Goal: Obtain resource: Obtain resource

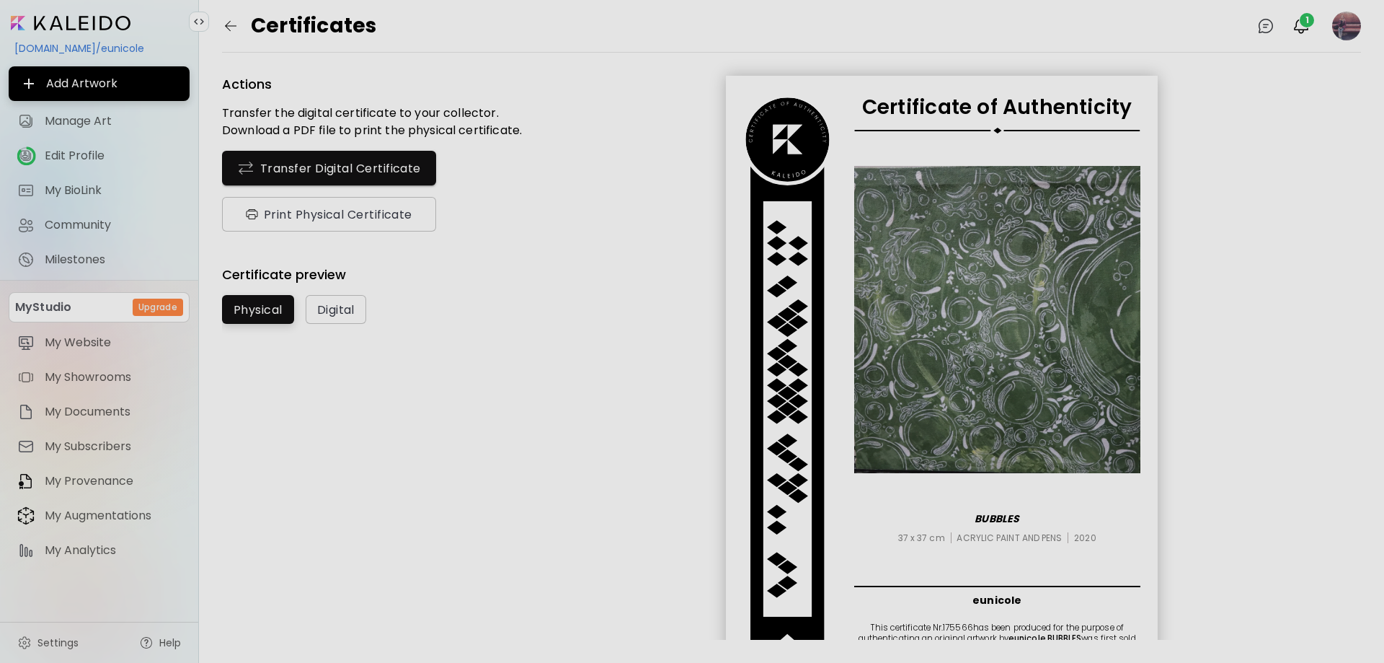
scroll to position [43, 0]
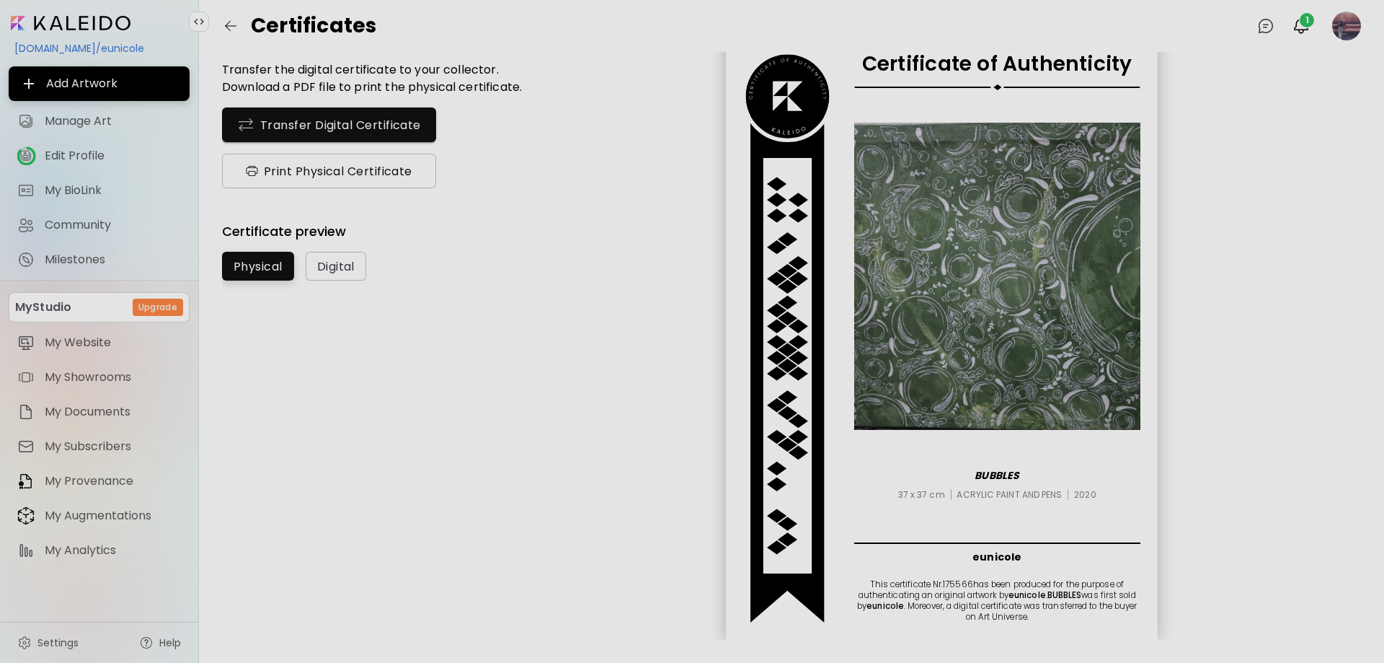
click at [286, 174] on span "Print Physical Certificate" at bounding box center [329, 171] width 171 height 15
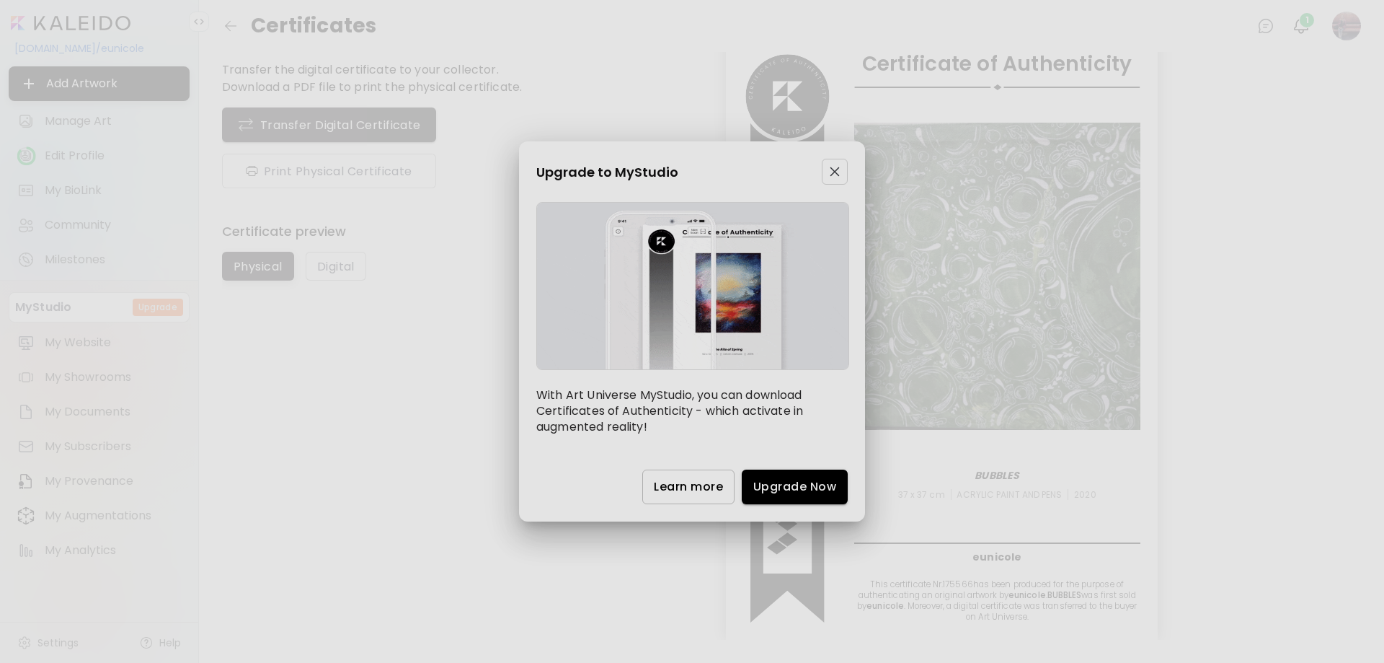
click at [835, 174] on img "button" at bounding box center [835, 172] width 10 height 10
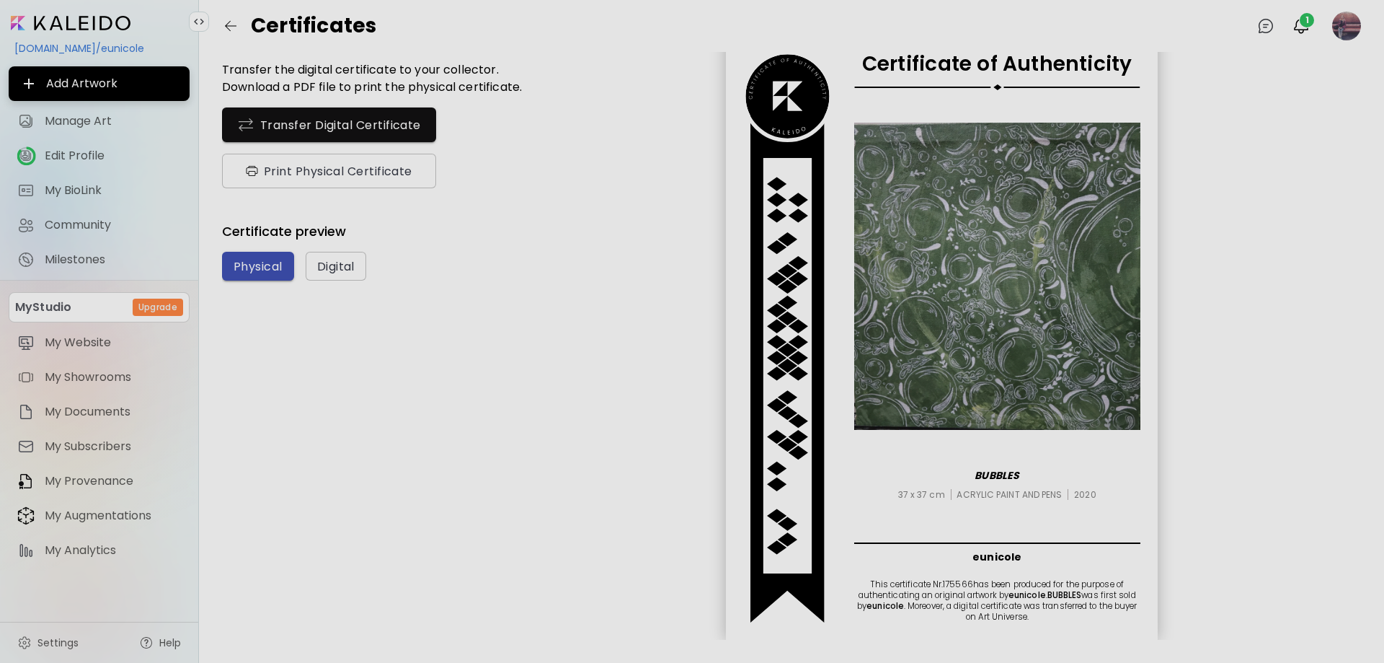
click at [267, 267] on span "Physical" at bounding box center [258, 266] width 49 height 15
click at [336, 263] on span "Digital" at bounding box center [335, 266] width 37 height 15
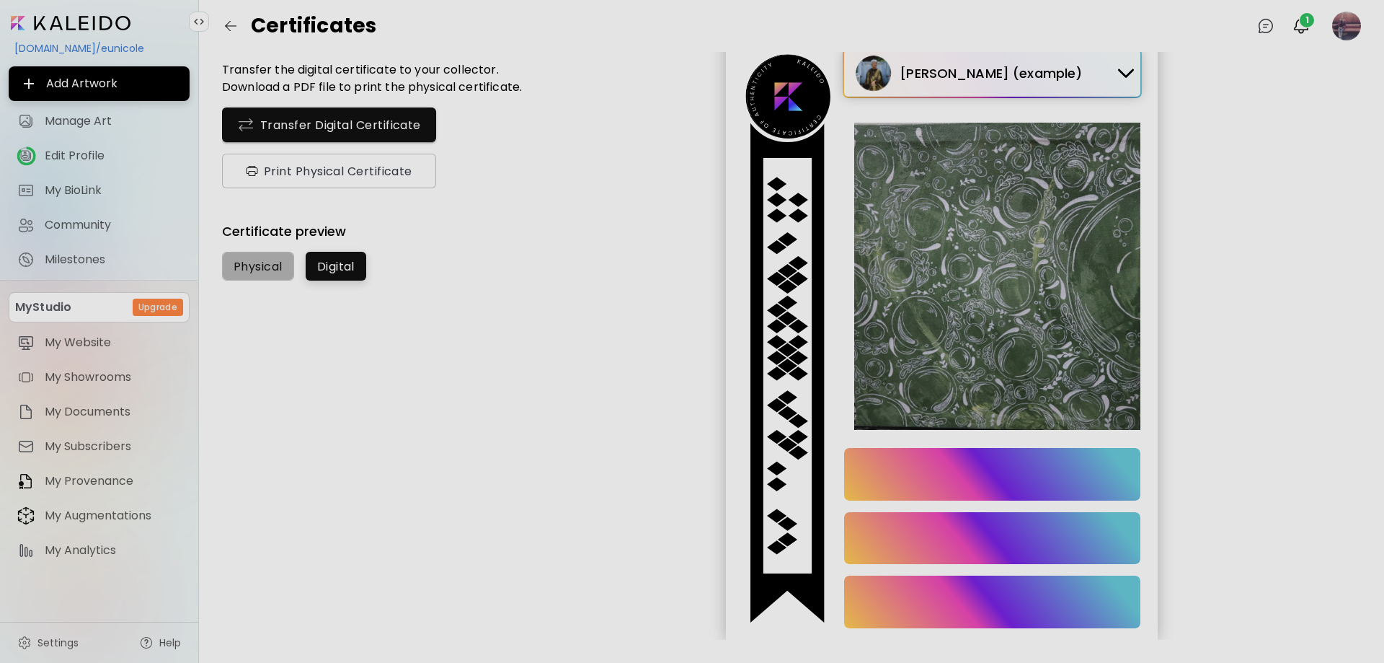
click at [279, 261] on span "Physical" at bounding box center [258, 266] width 49 height 15
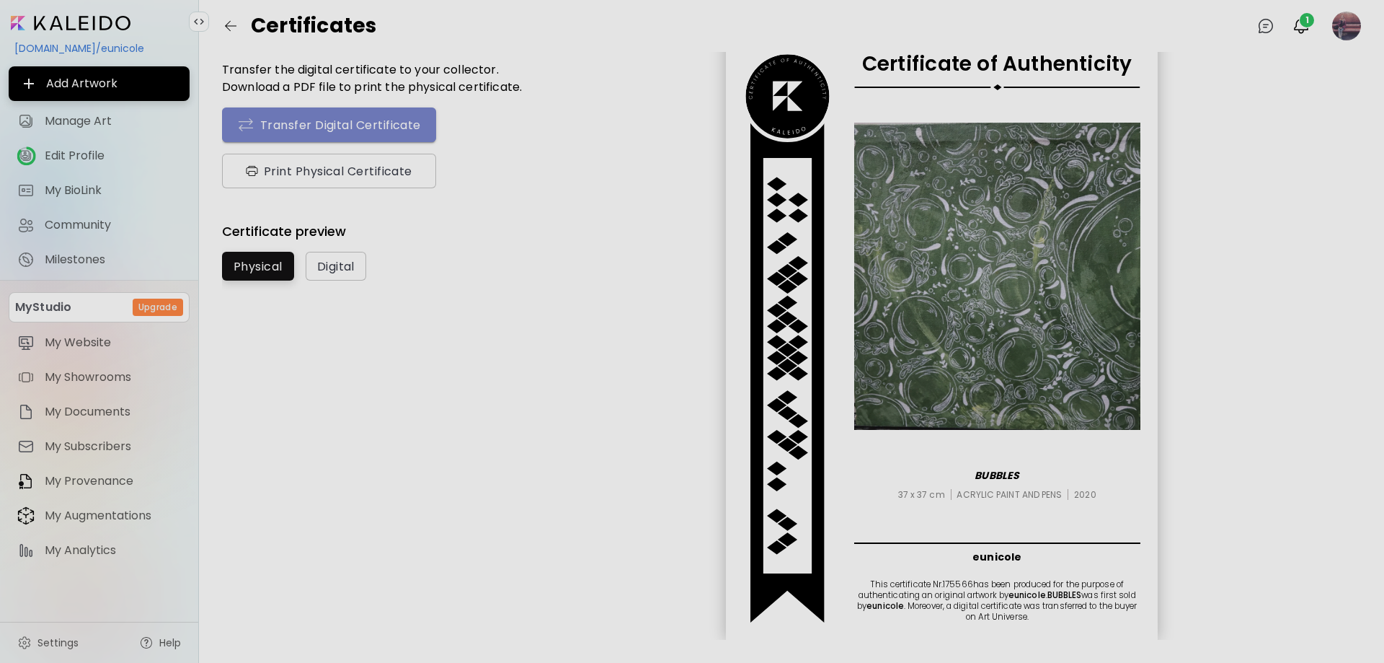
click at [397, 134] on button "Transfer Digital Certificate" at bounding box center [329, 124] width 214 height 35
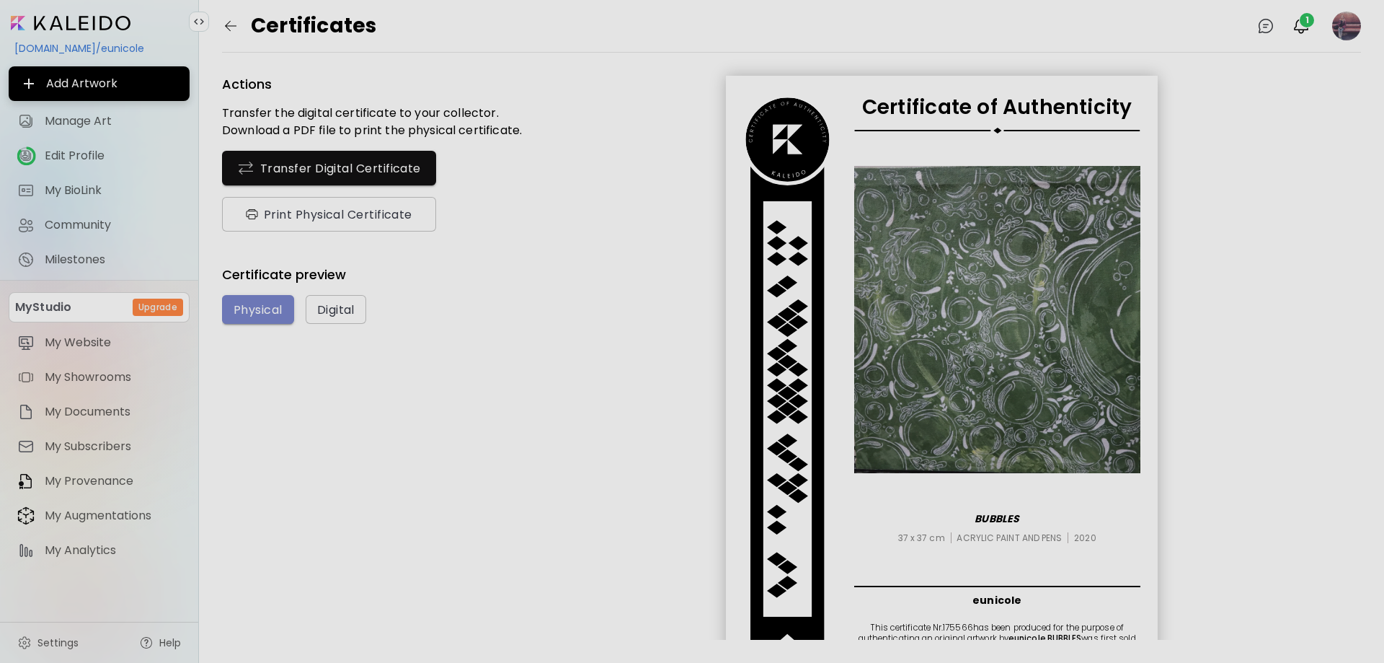
click at [256, 303] on span "Physical" at bounding box center [258, 309] width 49 height 15
click at [316, 214] on span "Print Physical Certificate" at bounding box center [329, 214] width 171 height 15
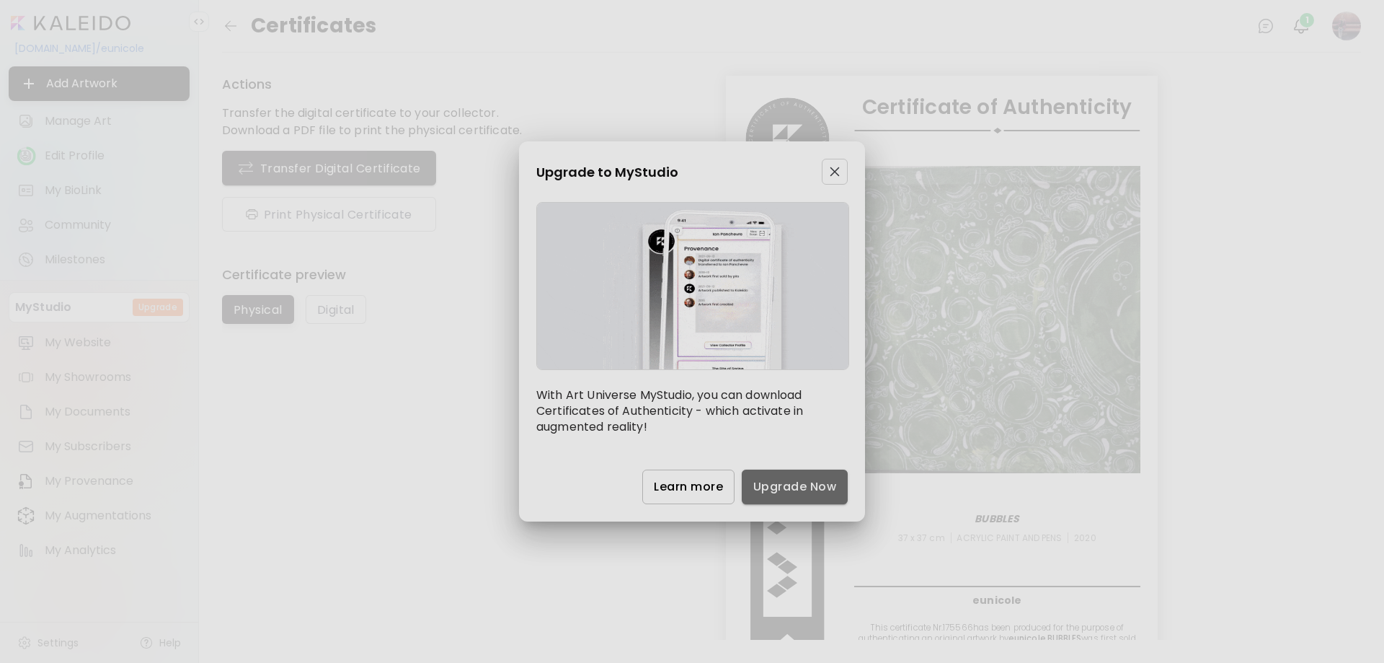
click at [781, 482] on span "Upgrade Now" at bounding box center [794, 486] width 83 height 15
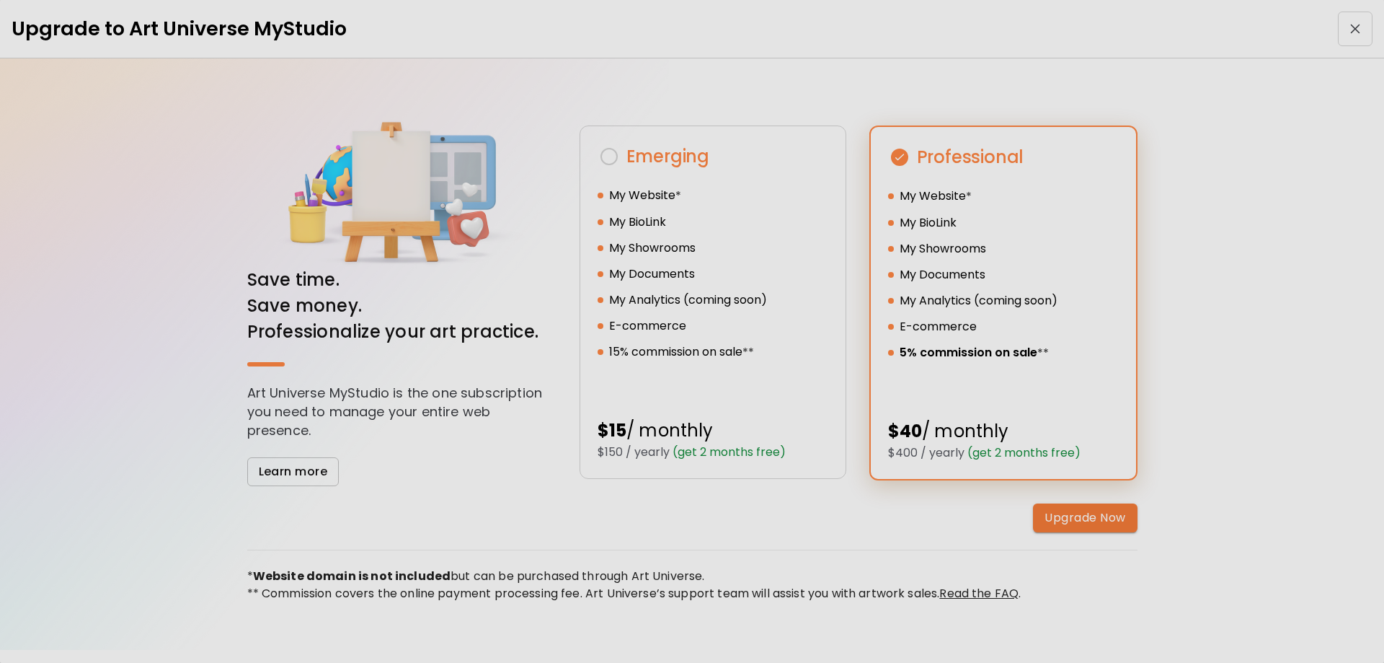
click at [1344, 32] on span "button" at bounding box center [1355, 29] width 26 height 10
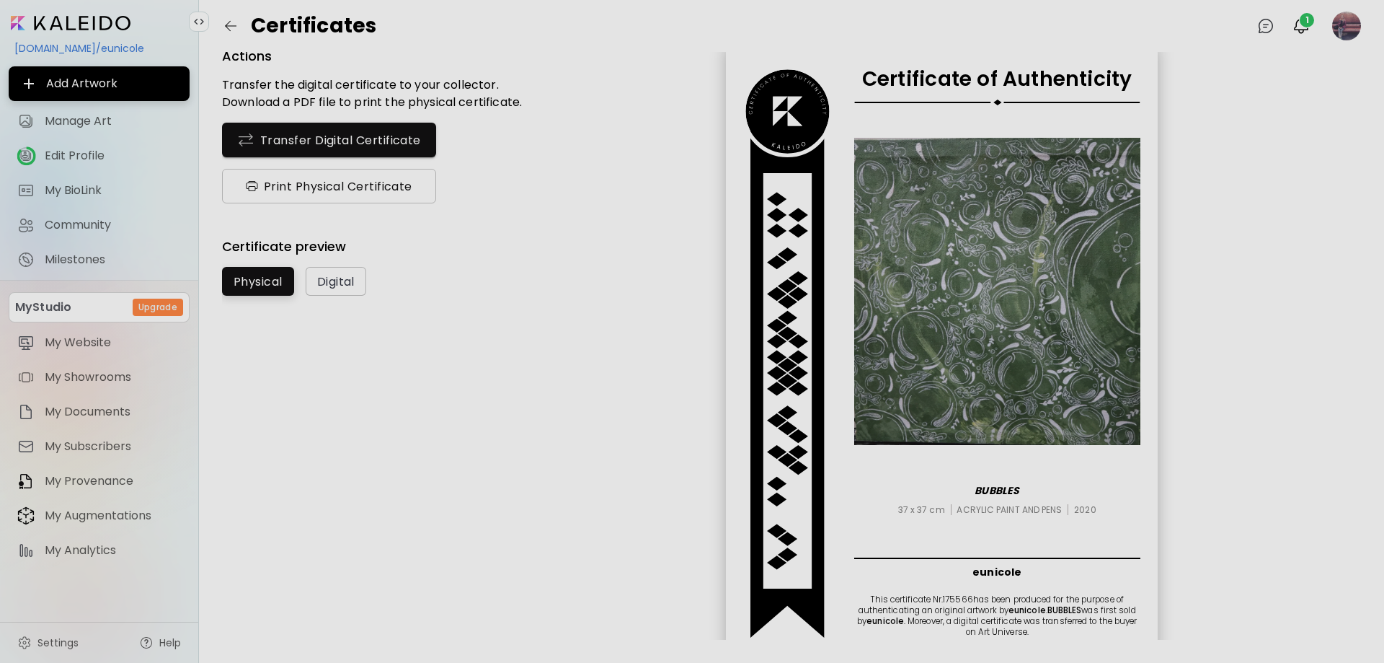
scroll to position [43, 0]
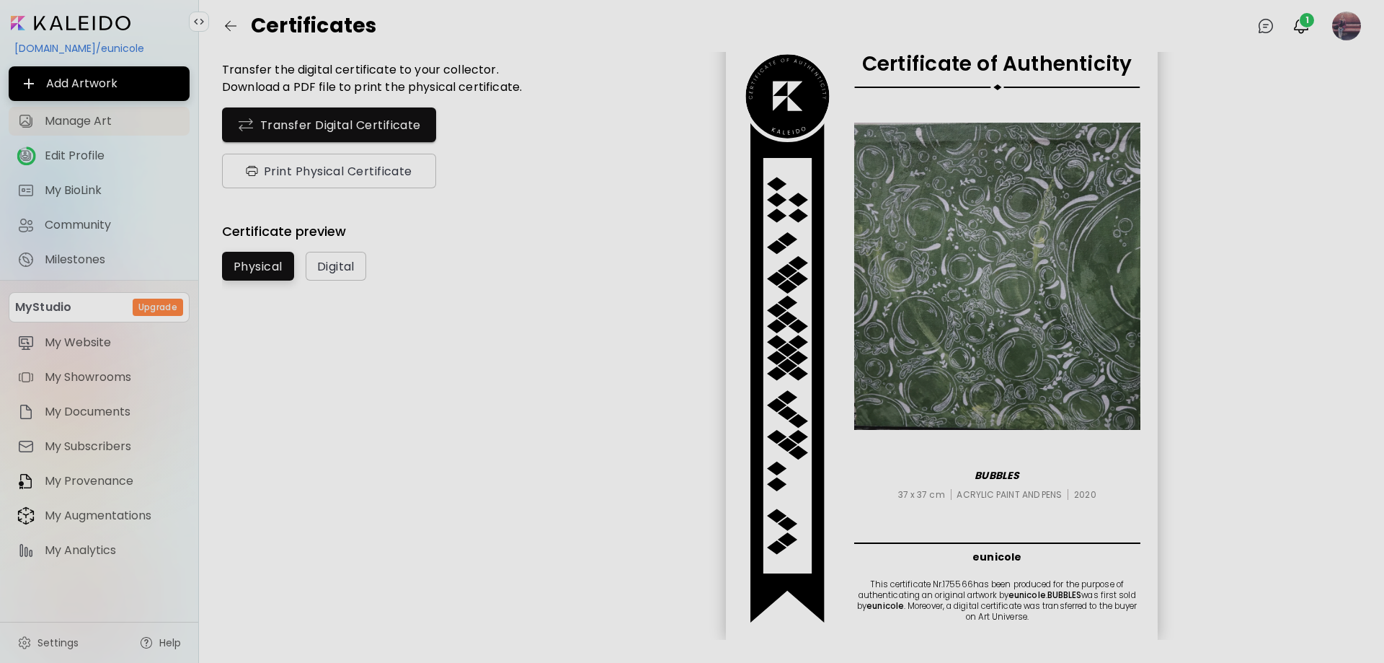
click at [94, 121] on span "Manage Art" at bounding box center [113, 121] width 136 height 14
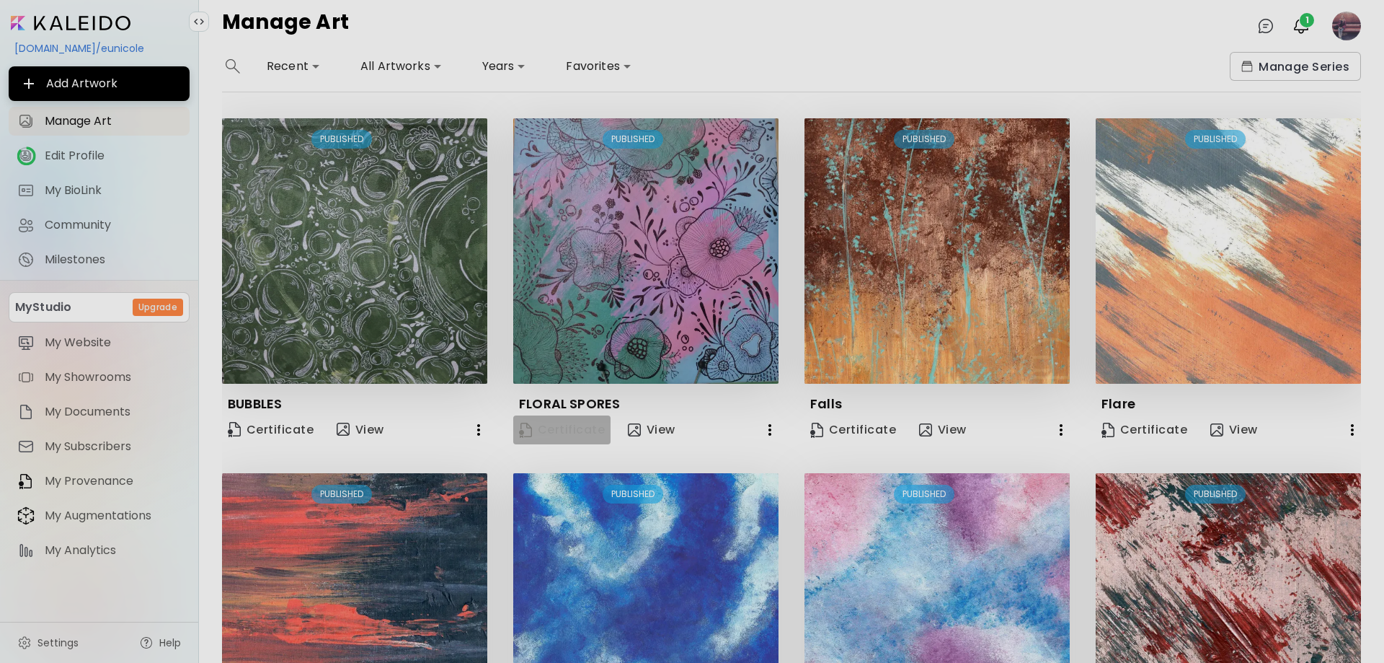
click at [587, 434] on span "Certificate" at bounding box center [562, 430] width 86 height 16
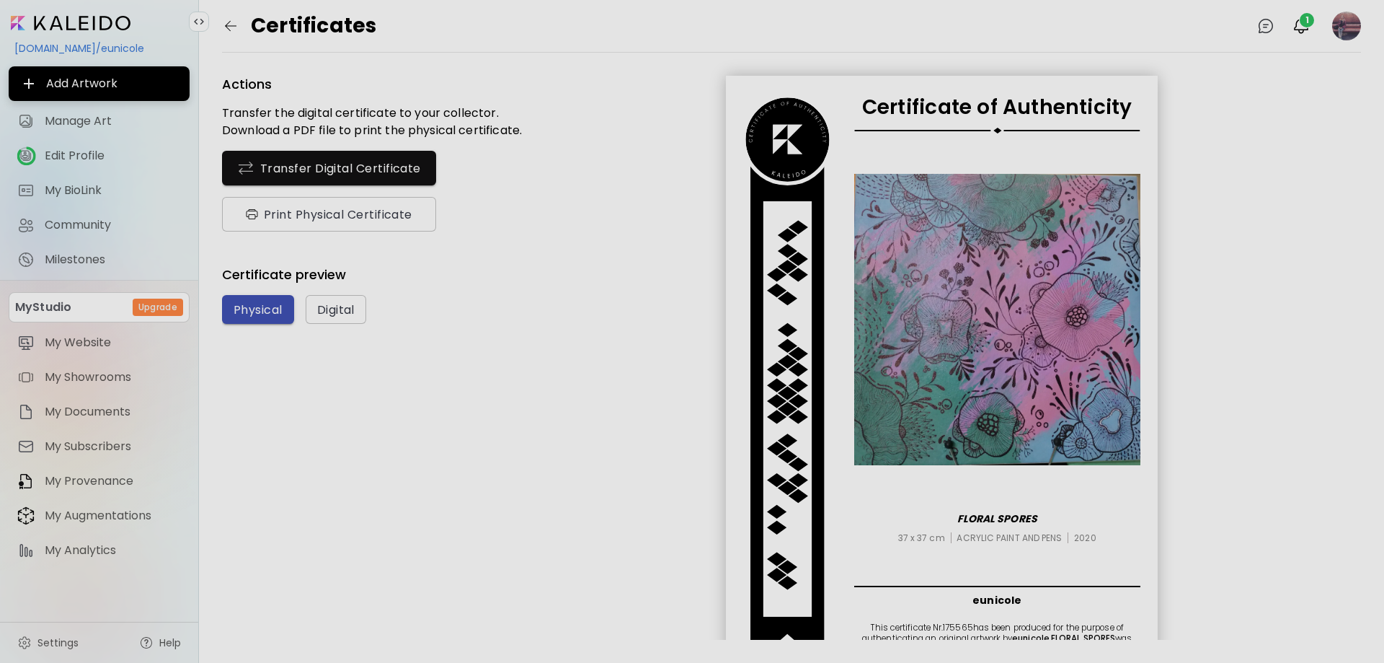
click at [255, 309] on span "Physical" at bounding box center [258, 309] width 49 height 15
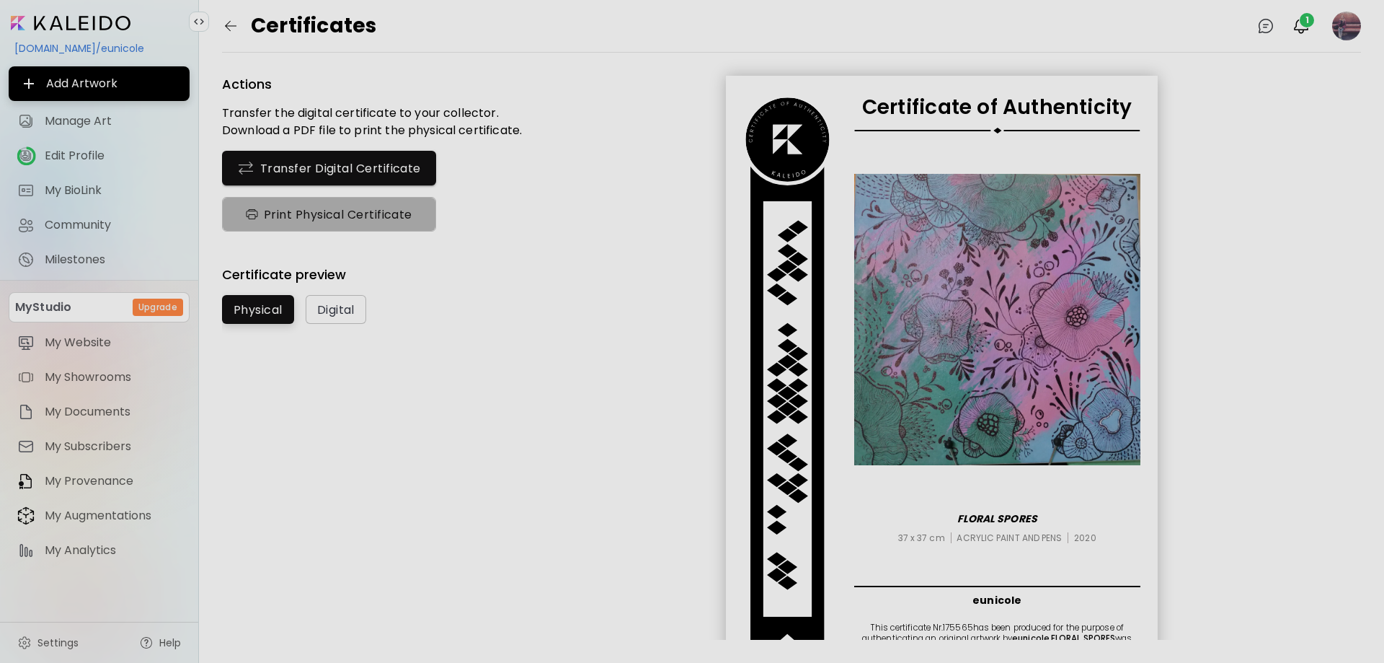
click at [357, 220] on span "Print Physical Certificate" at bounding box center [329, 214] width 171 height 15
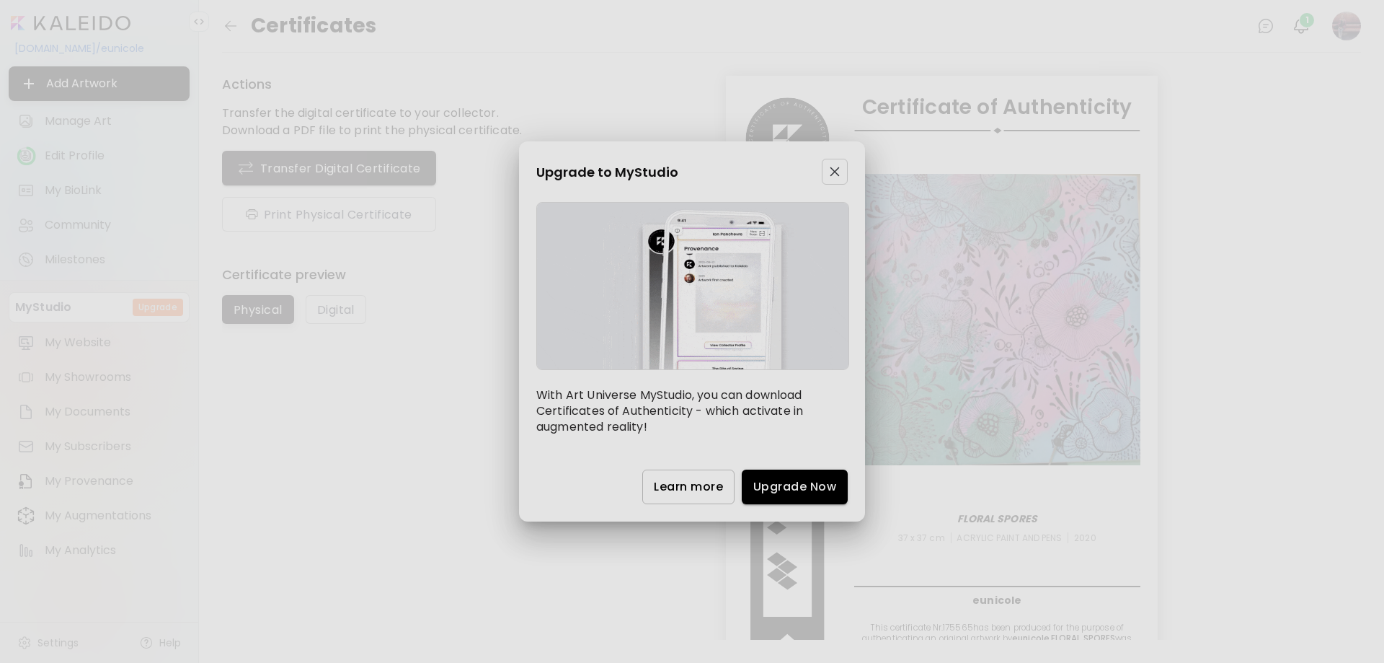
click at [832, 180] on button "button" at bounding box center [835, 172] width 26 height 26
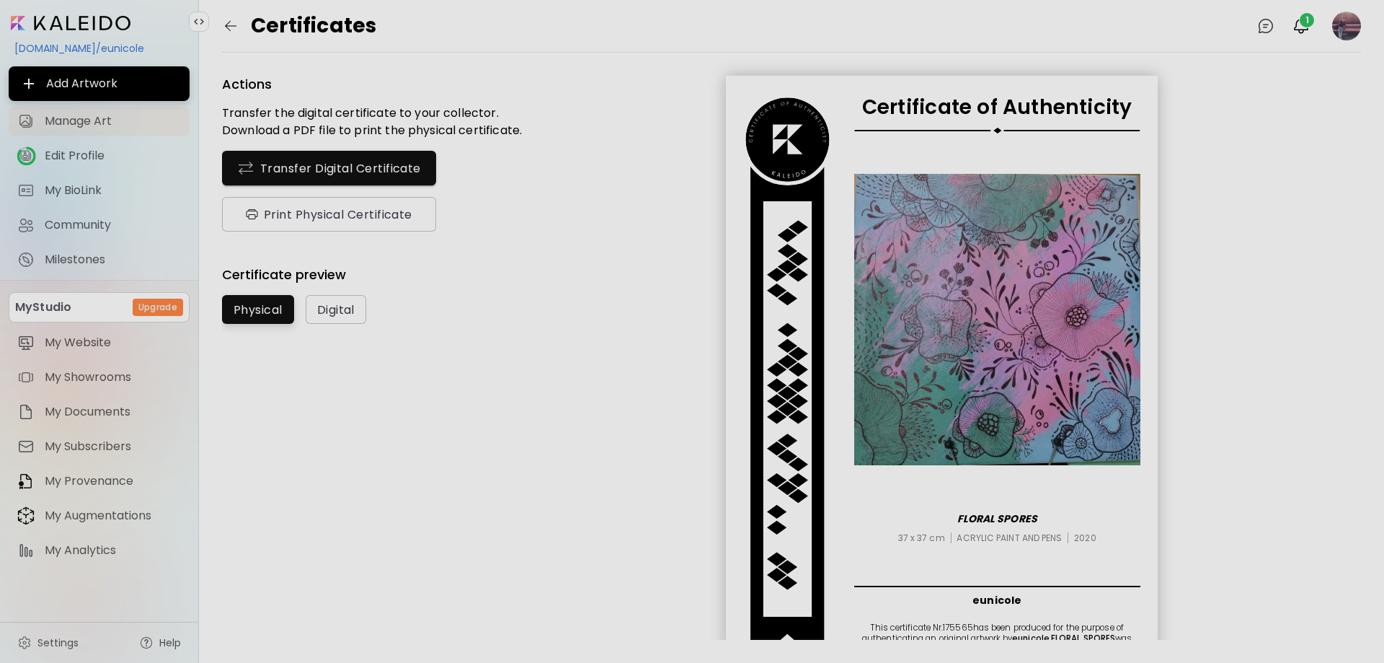
click at [109, 120] on span "Manage Art" at bounding box center [113, 121] width 136 height 14
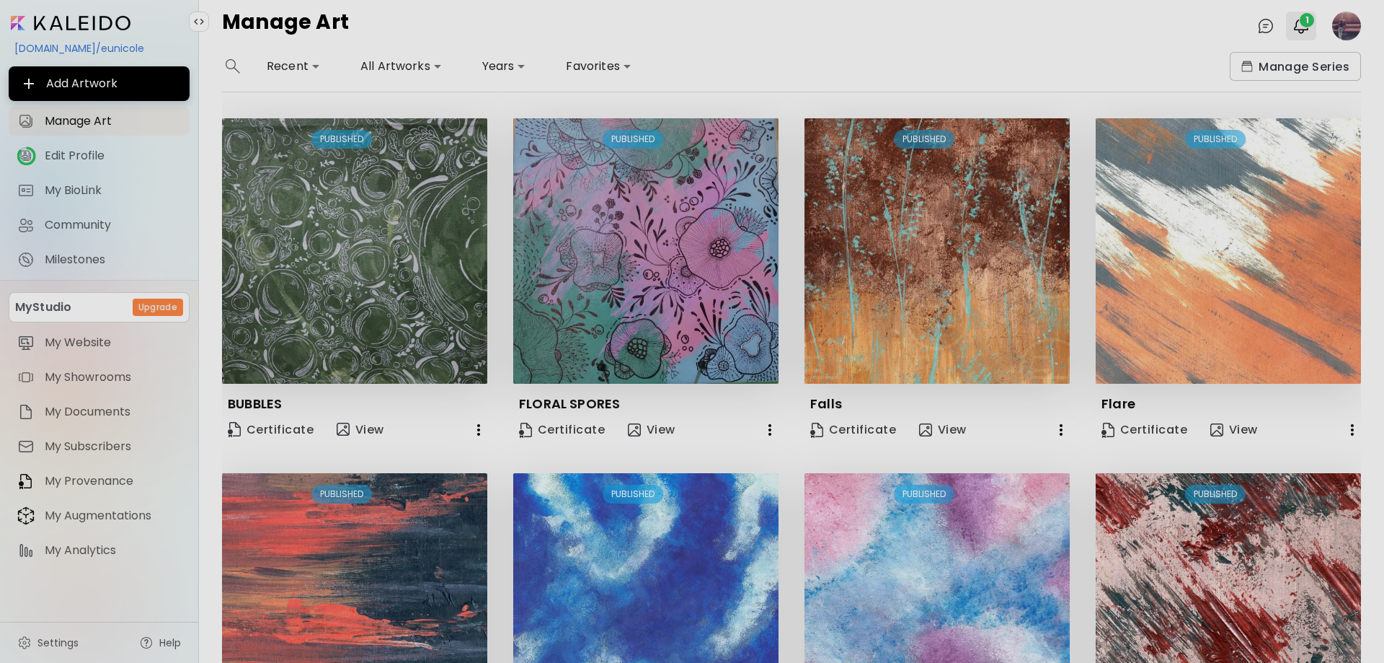
click at [1298, 27] on img "button" at bounding box center [1301, 25] width 17 height 17
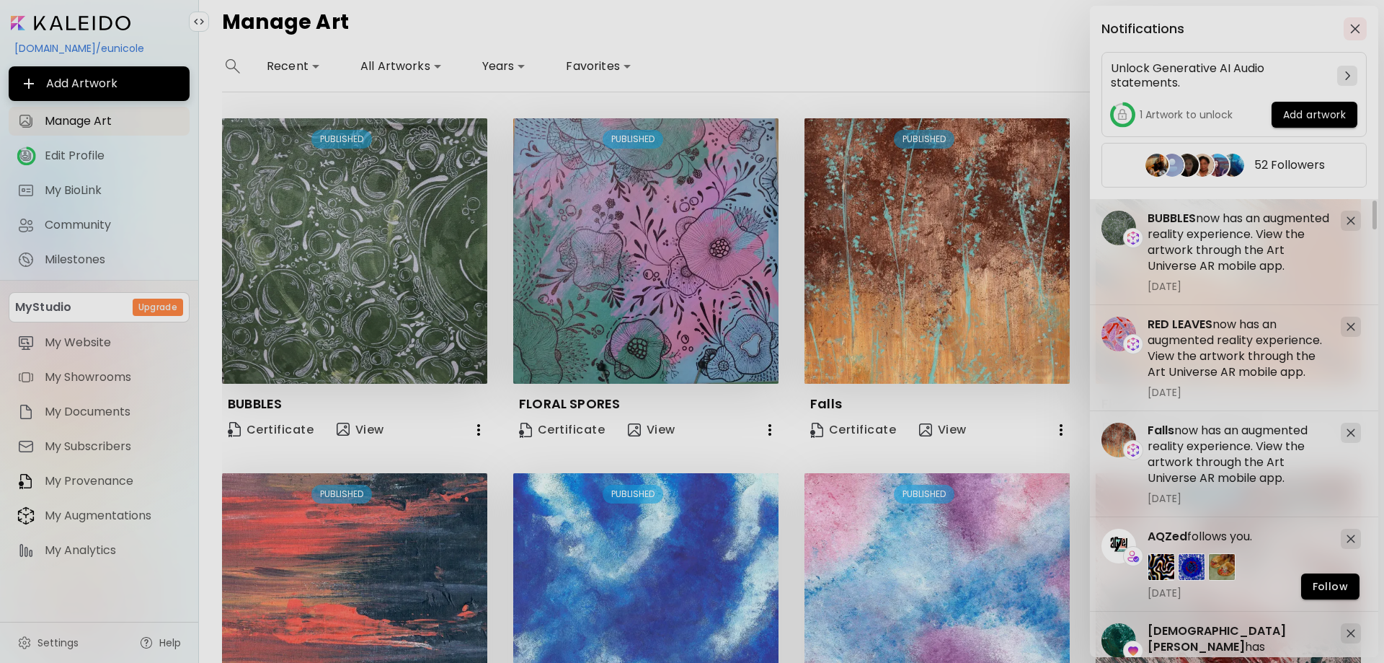
click at [1350, 30] on img "button" at bounding box center [1355, 29] width 10 height 10
